Goal: Information Seeking & Learning: Learn about a topic

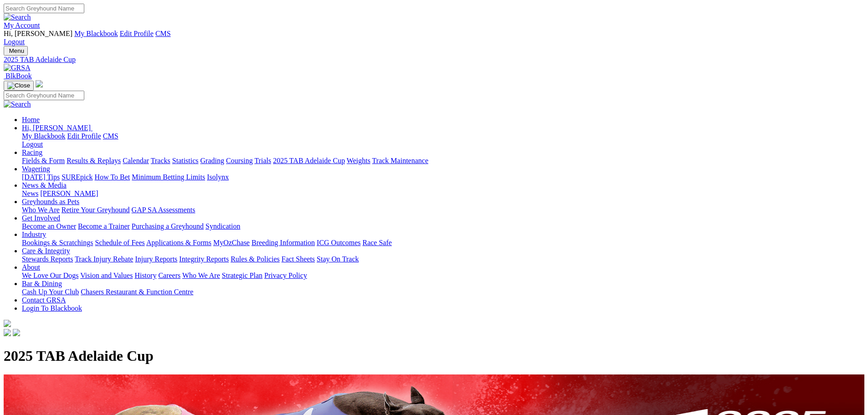
scroll to position [957, 0]
click at [31, 64] on img at bounding box center [17, 68] width 27 height 8
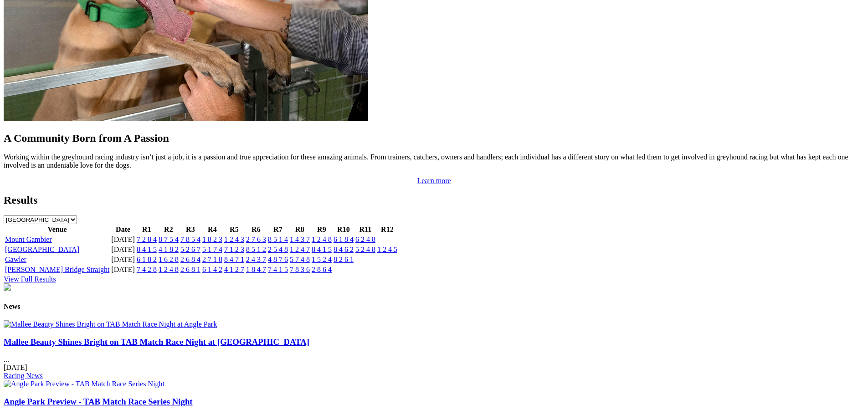
scroll to position [1048, 0]
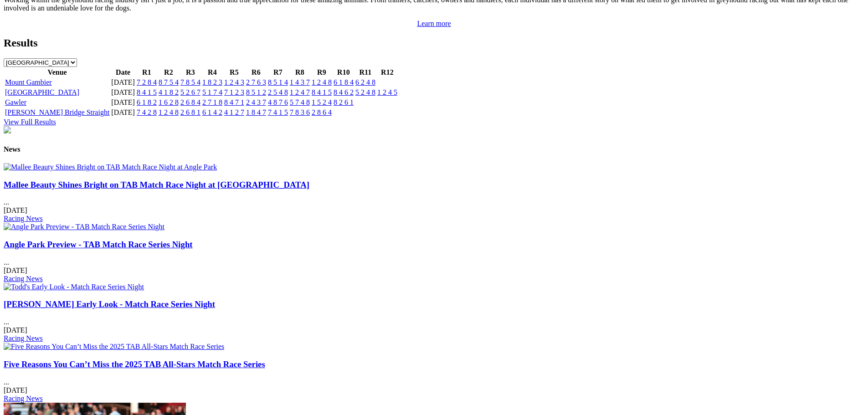
click at [197, 163] on img at bounding box center [110, 167] width 213 height 8
